Goal: Task Accomplishment & Management: Manage account settings

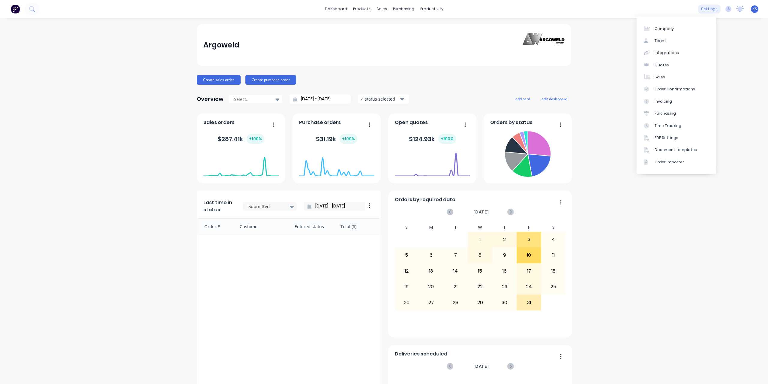
click at [708, 10] on div "settings" at bounding box center [709, 8] width 22 height 9
click at [664, 127] on div "Time Tracking" at bounding box center [667, 125] width 27 height 5
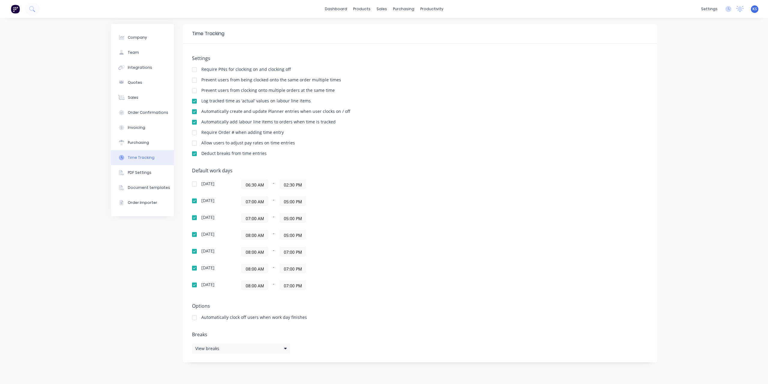
click at [266, 235] on input "08:00 AM" at bounding box center [254, 234] width 26 height 9
click at [254, 270] on div "07" at bounding box center [253, 266] width 15 height 10
type input "07:00 AM"
click at [360, 252] on div "08:00 AM - 07:00 PM" at bounding box center [316, 252] width 150 height 10
click at [265, 250] on input "08:00 AM" at bounding box center [254, 251] width 26 height 9
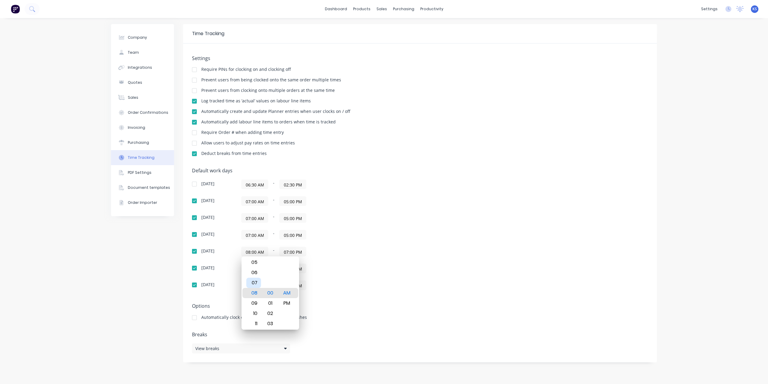
click at [250, 282] on div "07" at bounding box center [253, 282] width 15 height 10
type input "07:00 AM"
click at [348, 274] on div "[DATE] 06:30 AM - 02:30 PM [DATE] 07:00 AM - 05:00 PM [DATE] 07:00 AM - 05:00 P…" at bounding box center [297, 234] width 210 height 110
click at [261, 267] on input "08:00 AM" at bounding box center [254, 268] width 26 height 9
click at [253, 304] on div "08" at bounding box center [253, 309] width 15 height 10
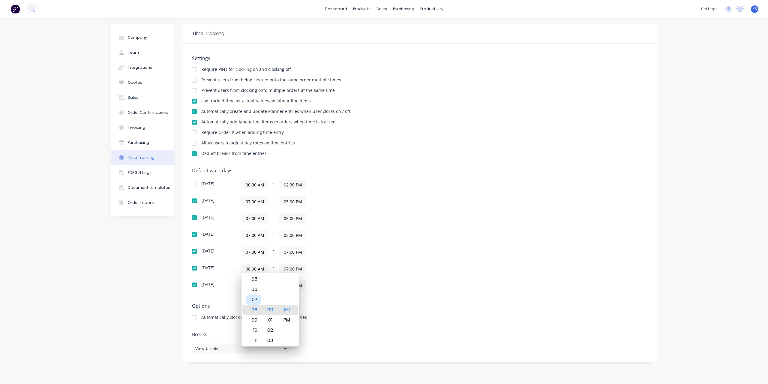
click at [254, 302] on div "07" at bounding box center [253, 299] width 15 height 10
type input "07:00 AM"
click at [358, 291] on div "Default work days [DATE] 06:30 AM - 02:30 PM [DATE] 07:00 AM - 05:00 PM [DATE] …" at bounding box center [420, 232] width 456 height 129
click at [264, 286] on input "08:00 AM" at bounding box center [254, 284] width 26 height 9
click at [255, 313] on div "07" at bounding box center [253, 316] width 15 height 10
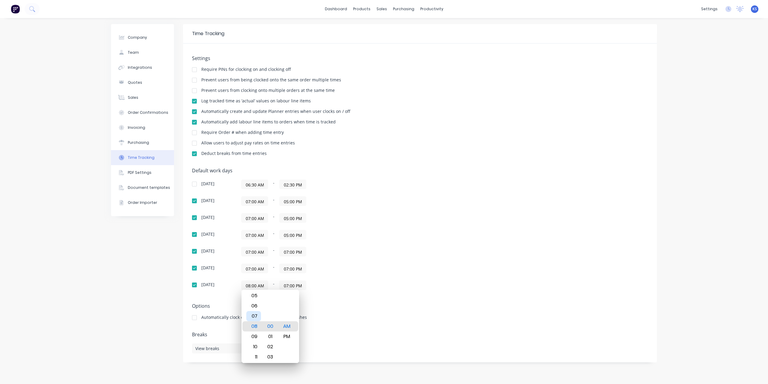
type input "07:00 AM"
click at [374, 268] on div "07:00 AM - 07:00 PM" at bounding box center [316, 268] width 150 height 10
click at [307, 250] on div "07:00 AM - 07:00 PM" at bounding box center [316, 252] width 150 height 10
click at [303, 250] on input "07:00 PM" at bounding box center [293, 251] width 26 height 9
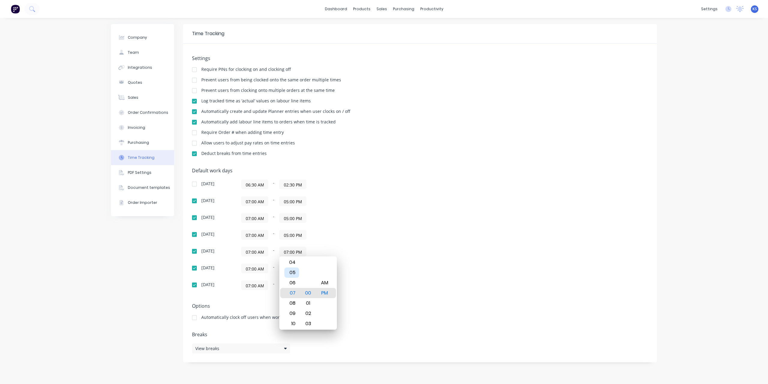
click at [293, 273] on div "05" at bounding box center [291, 272] width 15 height 10
type input "05:00 PM"
click at [359, 251] on div "07:00 AM - 05:00 PM" at bounding box center [316, 252] width 150 height 10
click at [305, 267] on input "07:00 PM" at bounding box center [293, 268] width 26 height 9
click at [290, 293] on div "05" at bounding box center [291, 289] width 15 height 10
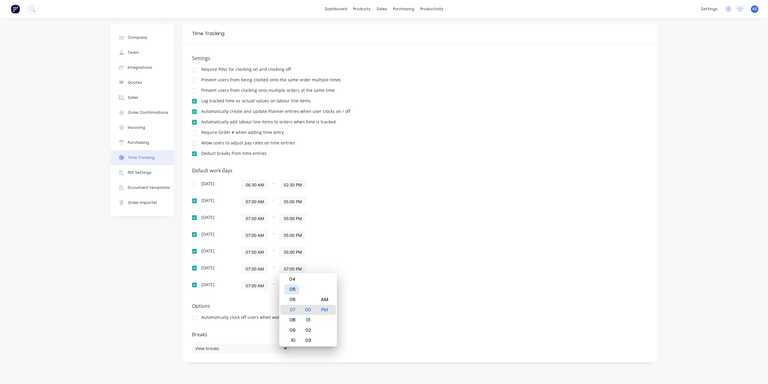
type input "05:00 PM"
click at [363, 262] on div "[DATE] 06:30 AM - 02:30 PM [DATE] 07:00 AM - 05:00 PM [DATE] 07:00 AM - 05:00 P…" at bounding box center [297, 234] width 210 height 110
click at [302, 283] on input "07:00 PM" at bounding box center [293, 284] width 26 height 9
click at [292, 304] on div "05" at bounding box center [291, 306] width 15 height 10
type input "05:00 PM"
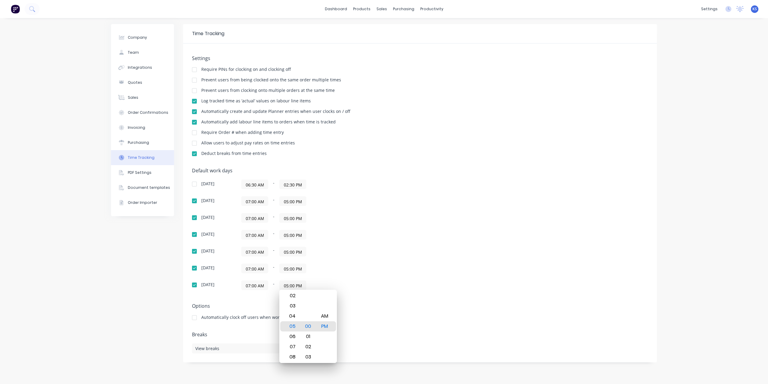
click at [404, 286] on div "Default work days [DATE] 06:30 AM - 02:30 PM [DATE] 07:00 AM - 05:00 PM [DATE] …" at bounding box center [420, 232] width 456 height 129
click at [383, 288] on div "07:00 AM - 05:00 PM" at bounding box center [316, 285] width 150 height 10
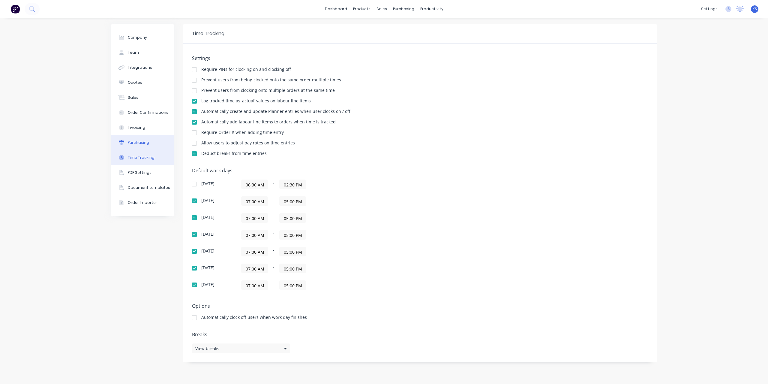
click at [146, 144] on div "Purchasing" at bounding box center [138, 142] width 21 height 5
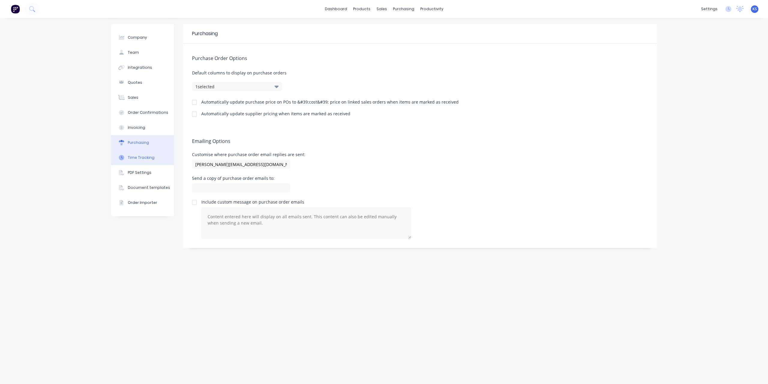
click at [142, 164] on button "Time Tracking" at bounding box center [142, 157] width 63 height 15
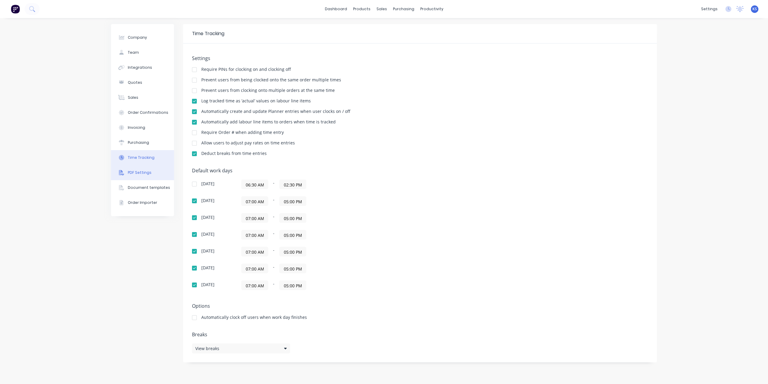
click at [140, 168] on button "PDF Settings" at bounding box center [142, 172] width 63 height 15
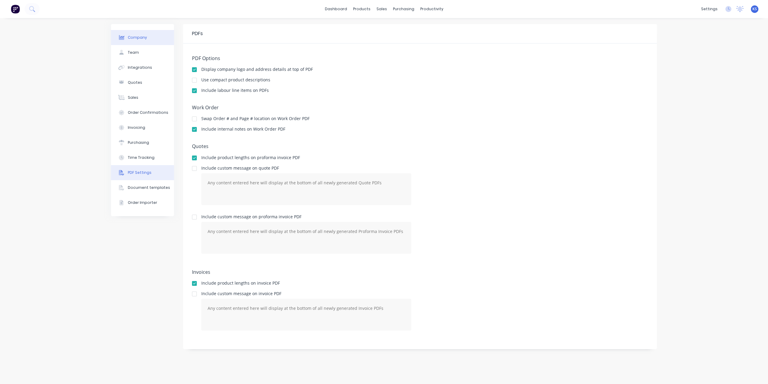
click at [130, 40] on div "Company" at bounding box center [137, 37] width 19 height 5
select select "AU"
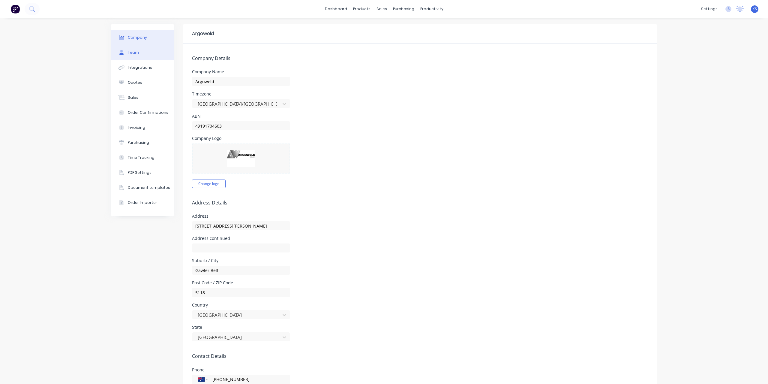
click at [137, 54] on button "Team" at bounding box center [142, 52] width 63 height 15
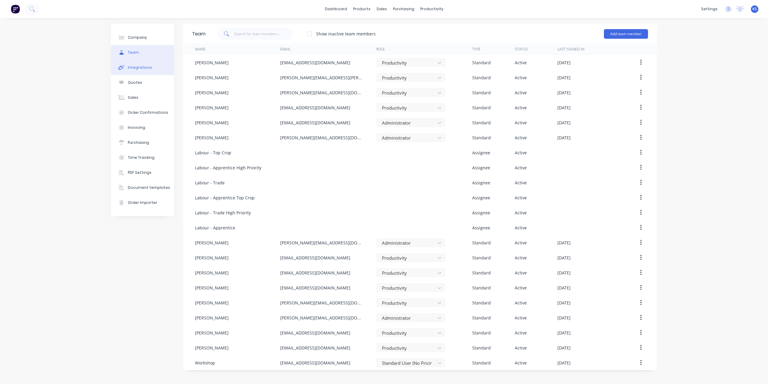
click at [144, 71] on button "Integrations" at bounding box center [142, 67] width 63 height 15
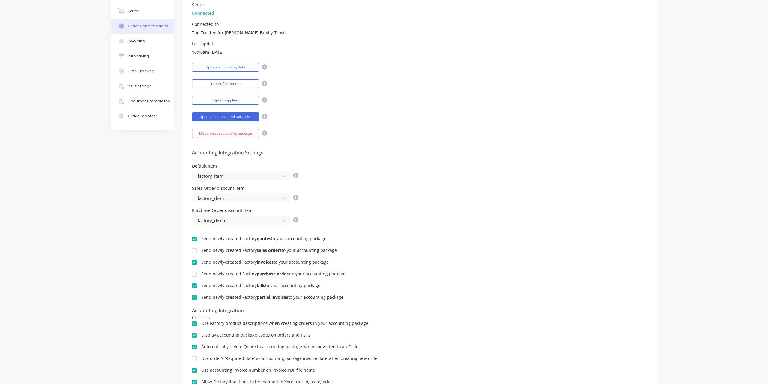
scroll to position [30, 0]
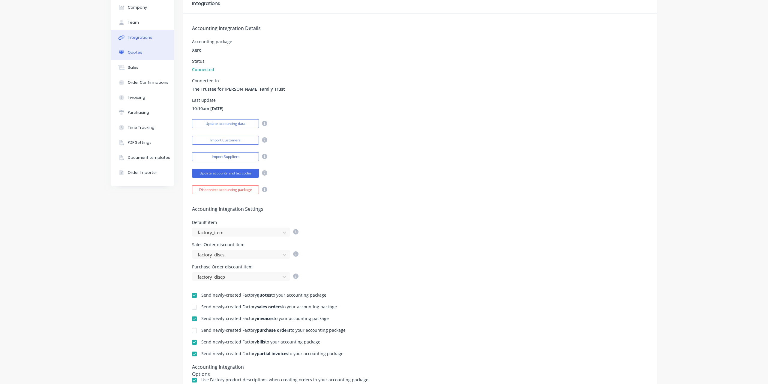
click at [138, 52] on div "Quotes" at bounding box center [135, 52] width 14 height 5
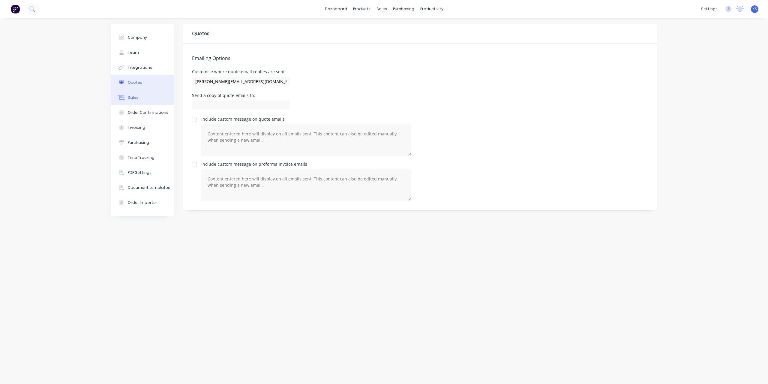
click at [136, 97] on div "Sales" at bounding box center [133, 97] width 10 height 5
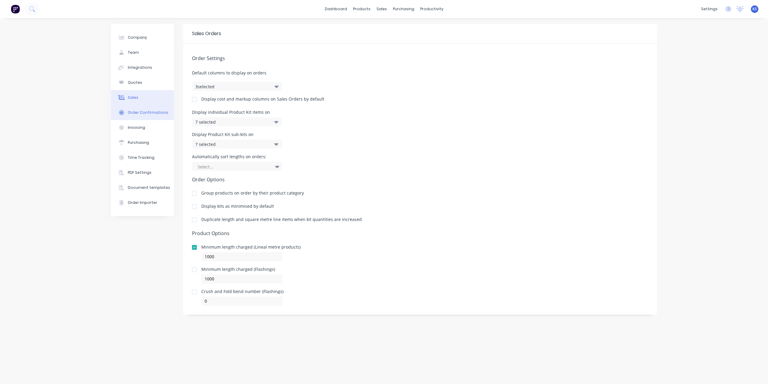
click at [138, 116] on button "Order Confirmations" at bounding box center [142, 112] width 63 height 15
